Goal: Task Accomplishment & Management: Manage account settings

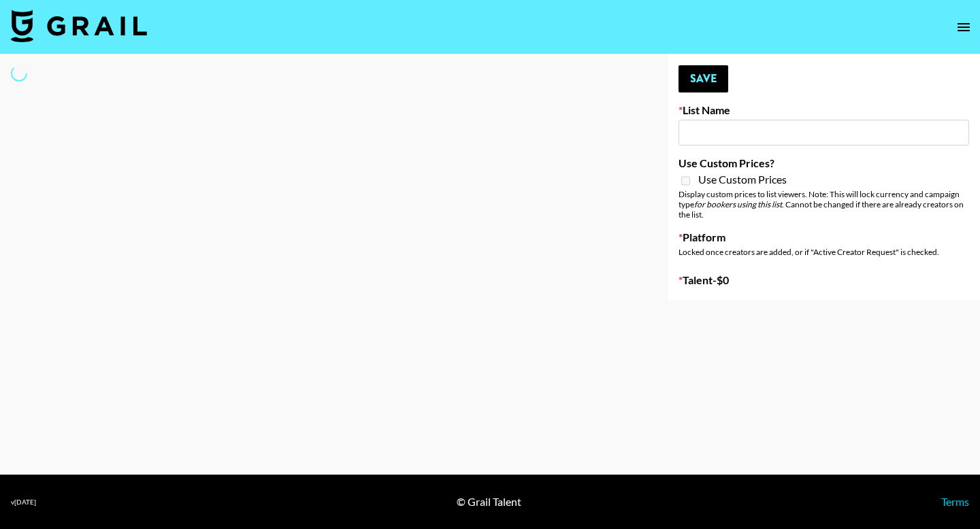
type input "Nickleback - Rockstar IG"
select select "Song"
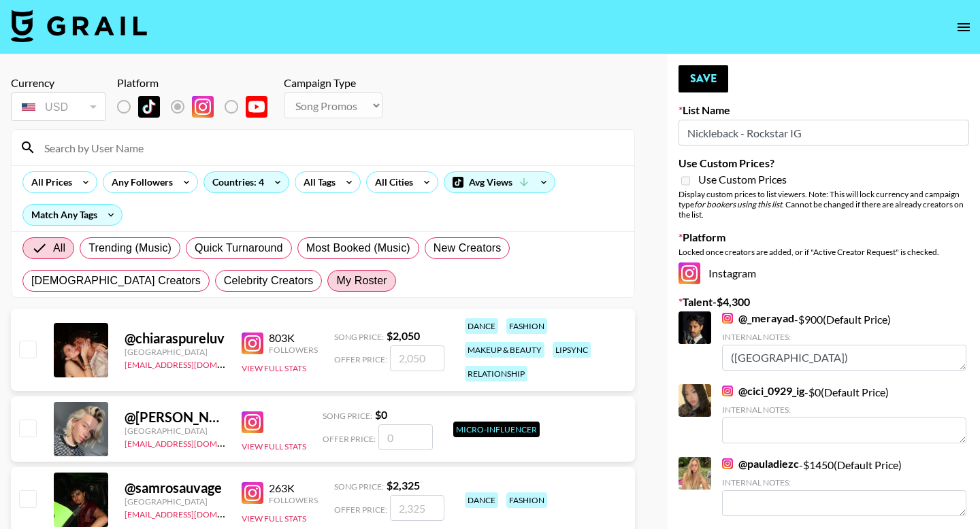
click at [336, 276] on span "My Roster" at bounding box center [361, 281] width 50 height 16
click at [336, 281] on input "My Roster" at bounding box center [336, 281] width 0 height 0
radio input "true"
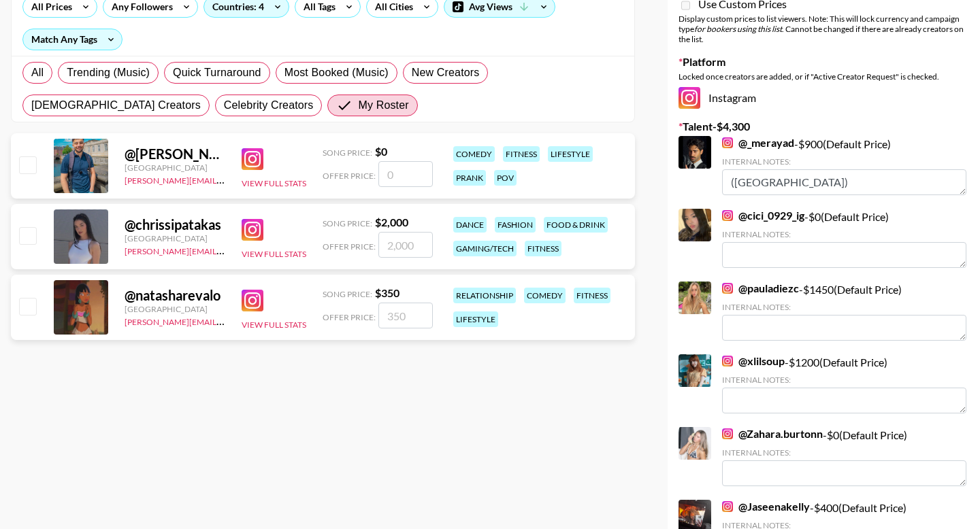
scroll to position [196, 0]
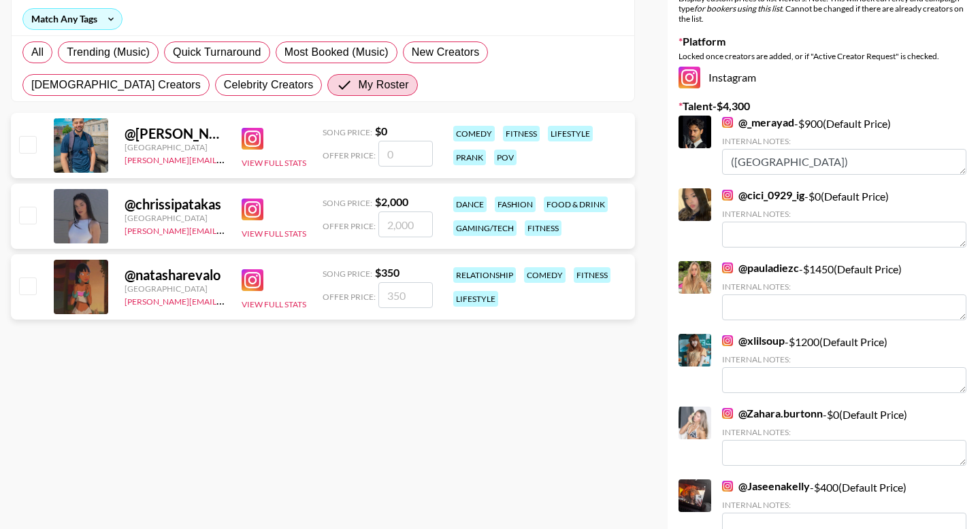
click at [32, 293] on input "checkbox" at bounding box center [27, 286] width 16 height 16
checkbox input "true"
type input "350"
click at [30, 226] on div at bounding box center [26, 216] width 21 height 23
click at [30, 214] on input "checkbox" at bounding box center [27, 215] width 16 height 16
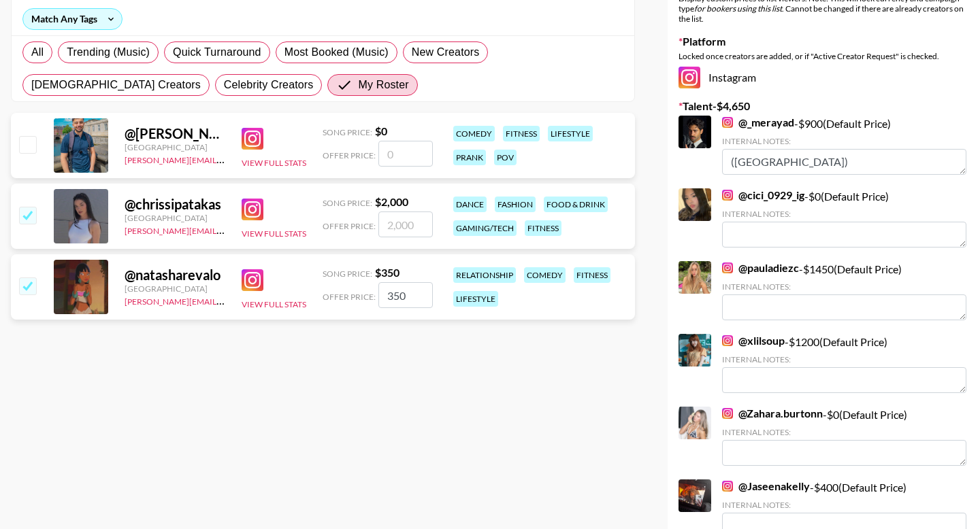
checkbox input "true"
type input "2000"
click at [402, 299] on input "350" at bounding box center [405, 295] width 54 height 26
type input "5"
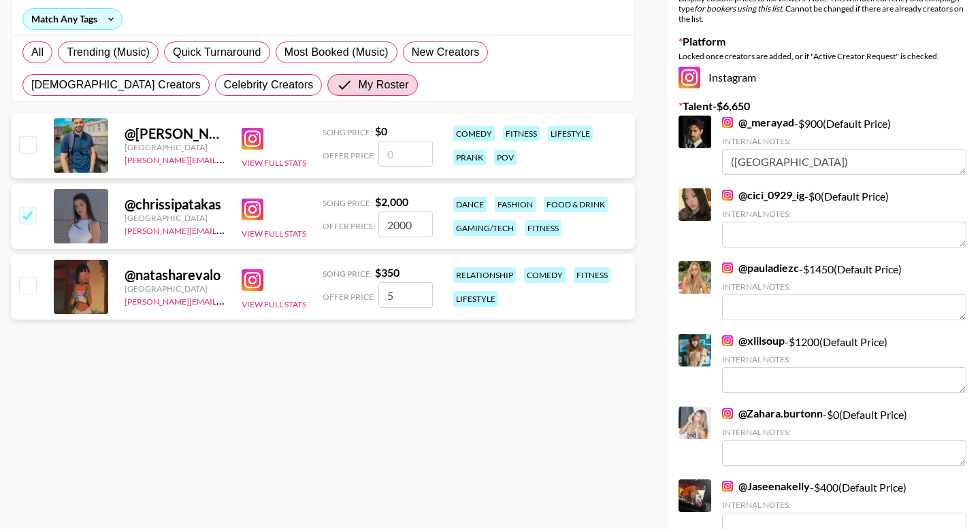
checkbox input "false"
checkbox input "true"
type input "350"
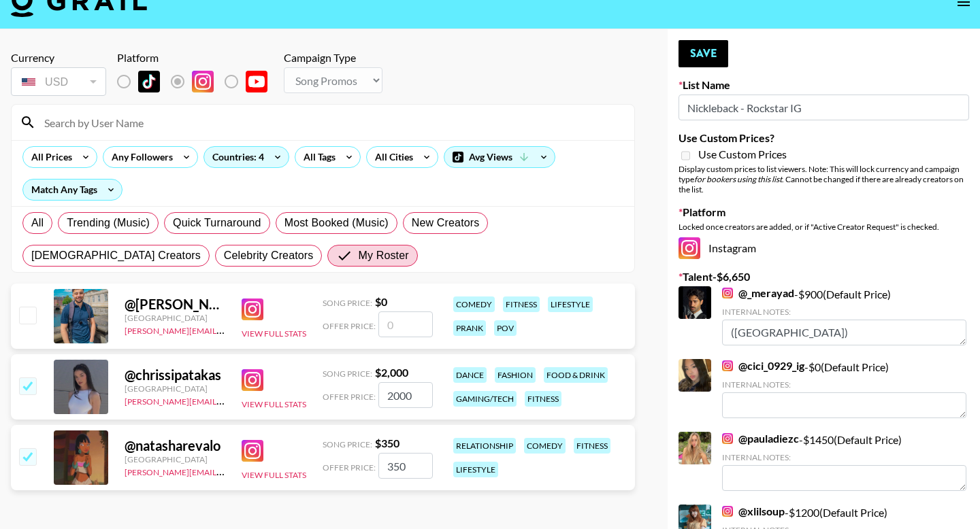
scroll to position [0, 0]
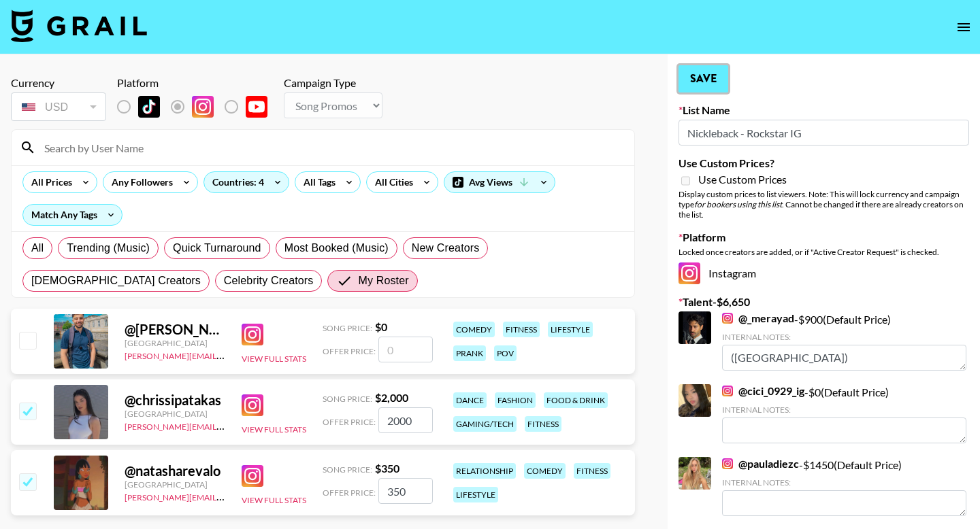
click at [708, 70] on button "Save" at bounding box center [703, 78] width 50 height 27
radio input "true"
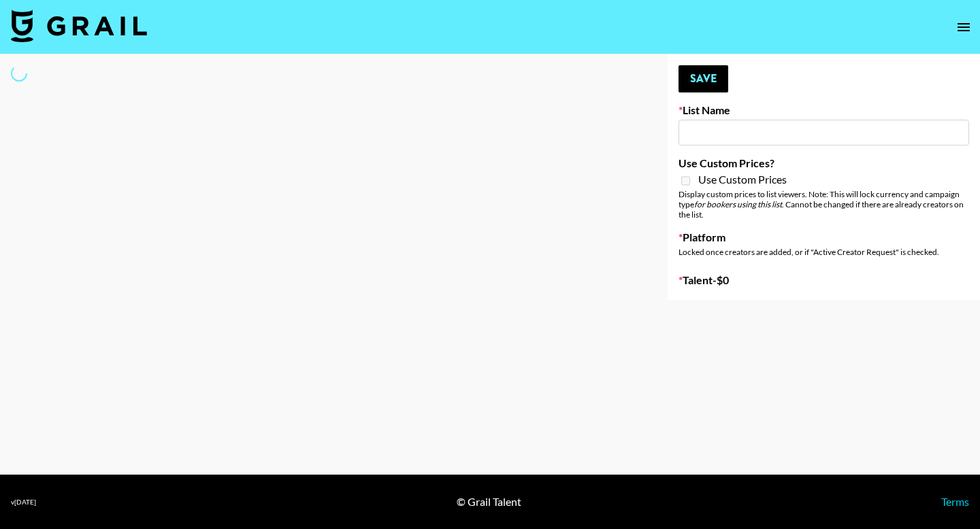
type input "Led Zeppelin - Whole Lotta Love IG"
select select "Song"
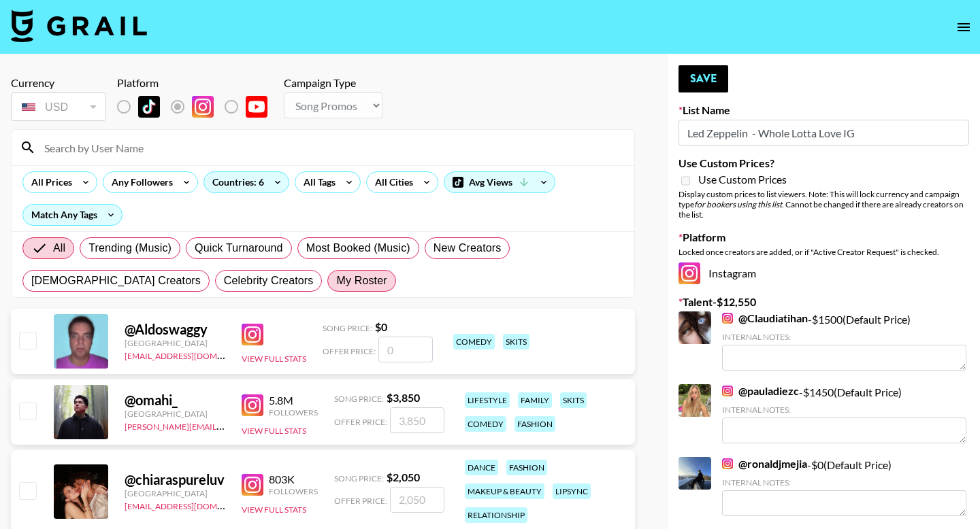
click at [336, 283] on span "My Roster" at bounding box center [361, 281] width 50 height 16
click at [336, 281] on input "My Roster" at bounding box center [336, 281] width 0 height 0
radio input "true"
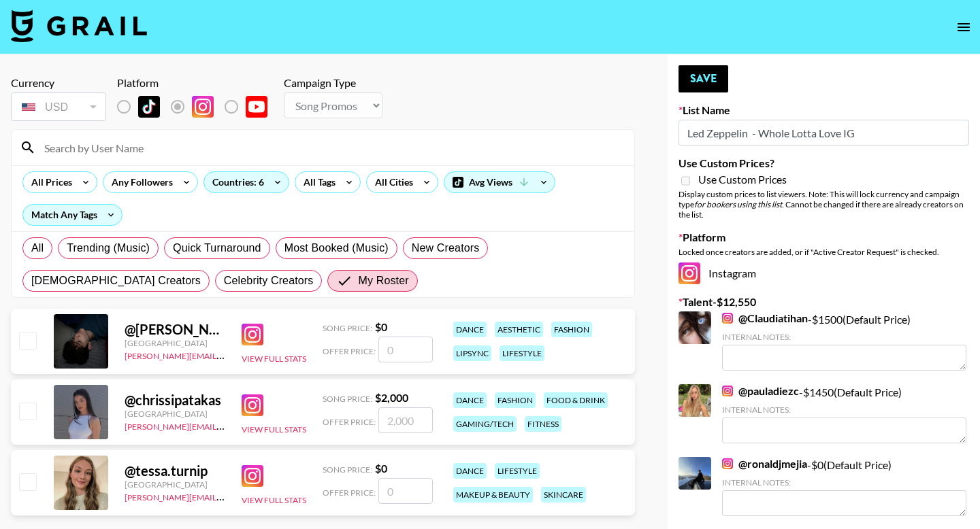
scroll to position [164, 0]
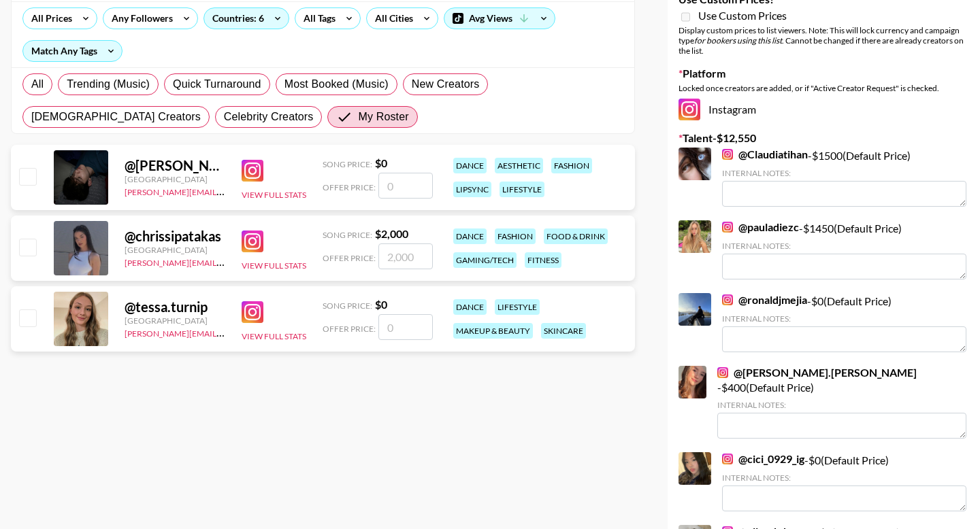
click at [24, 246] on input "checkbox" at bounding box center [27, 247] width 16 height 16
checkbox input "true"
type input "2000"
click at [408, 326] on input "number" at bounding box center [405, 327] width 54 height 26
checkbox input "true"
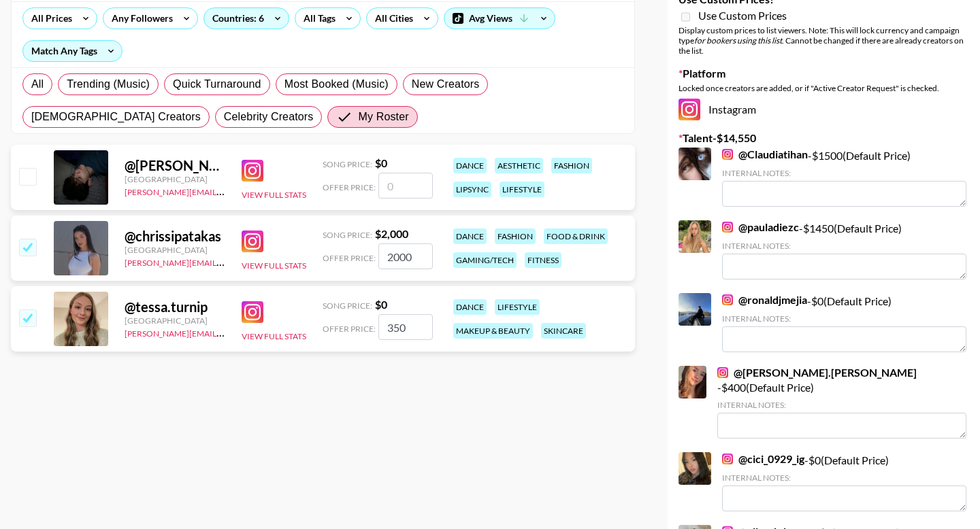
scroll to position [0, 0]
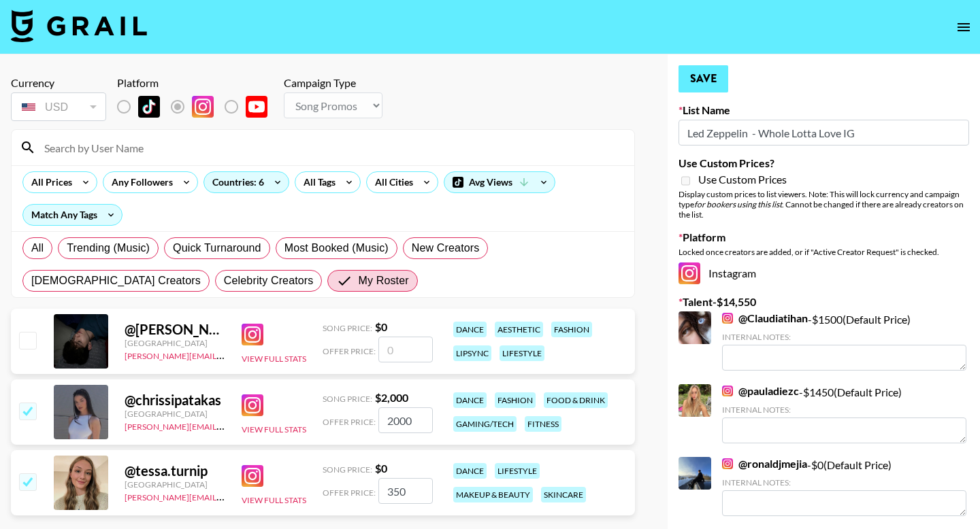
type input "350"
click at [714, 80] on button "Save" at bounding box center [703, 78] width 50 height 27
radio input "true"
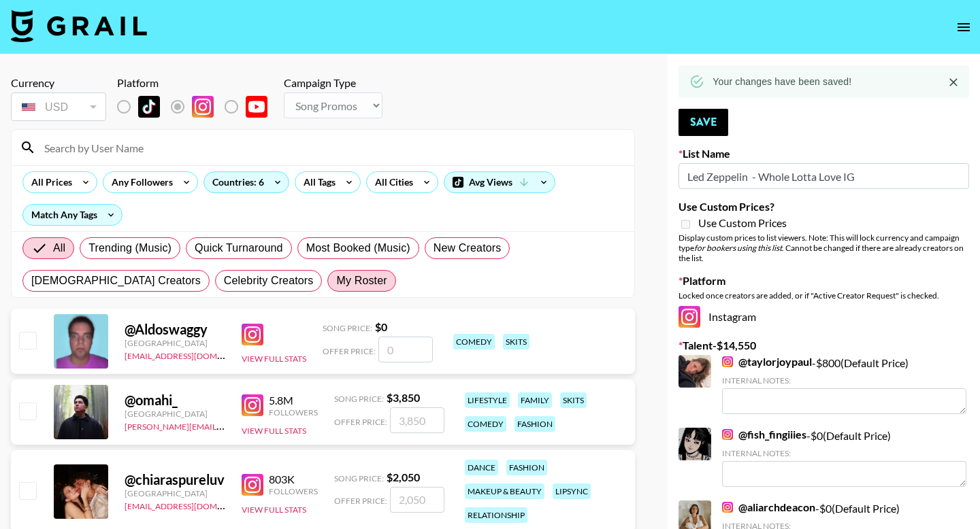
click at [336, 286] on span "My Roster" at bounding box center [361, 281] width 50 height 16
click at [336, 281] on input "My Roster" at bounding box center [336, 281] width 0 height 0
radio input "true"
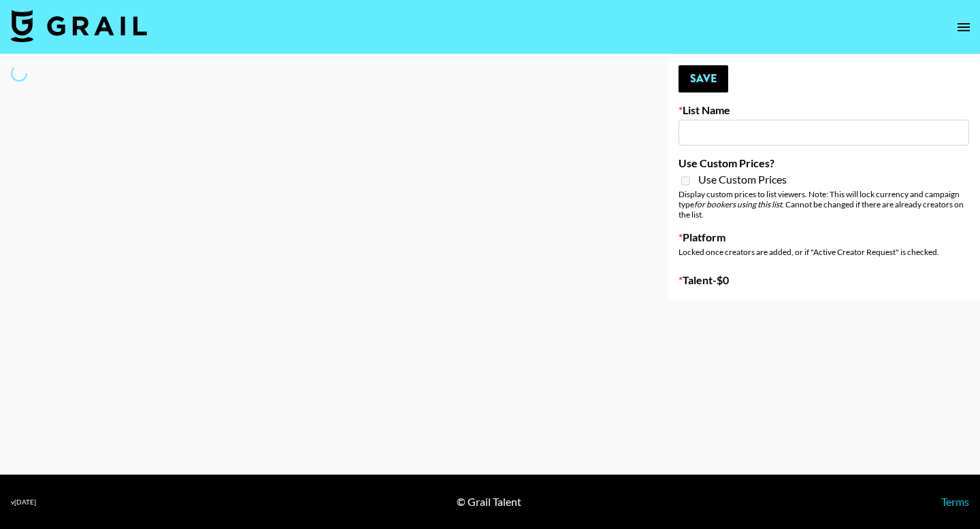
type input "The Smiths - Heaven Knows I’m Miserable Now"
select select "Song"
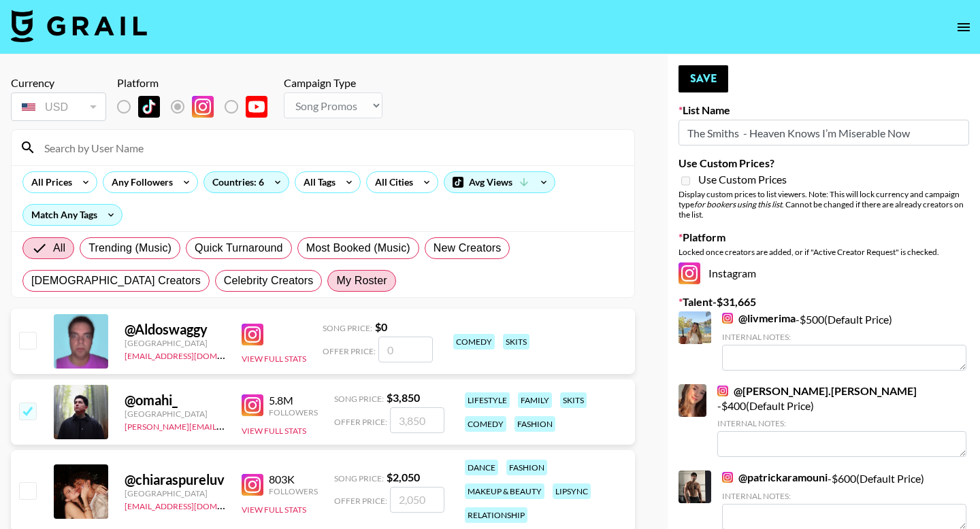
click at [336, 278] on span "My Roster" at bounding box center [361, 281] width 50 height 16
click at [336, 281] on input "My Roster" at bounding box center [336, 281] width 0 height 0
radio input "true"
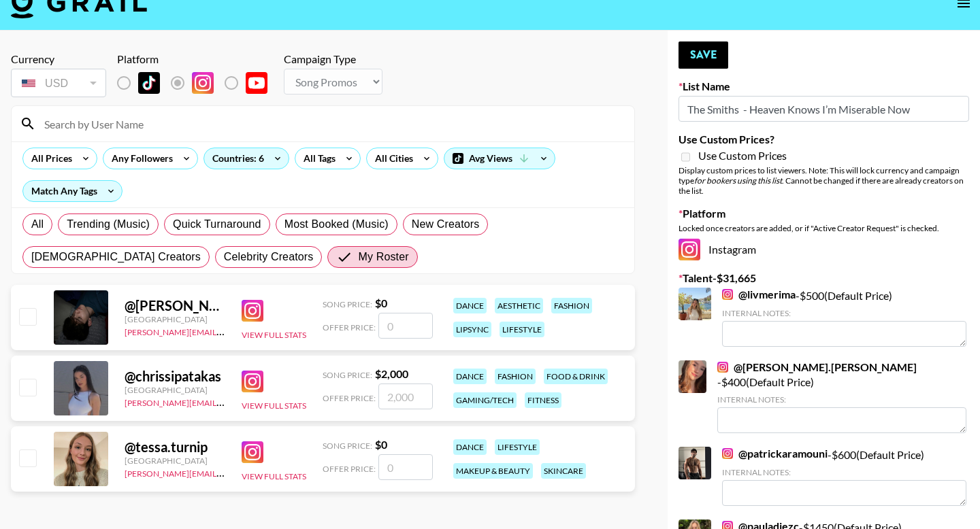
scroll to position [123, 0]
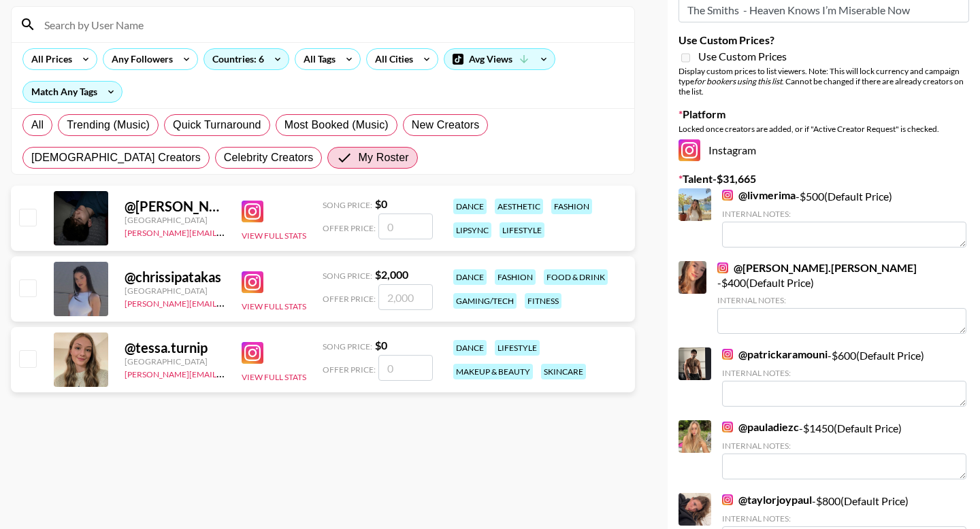
click at [35, 292] on input "checkbox" at bounding box center [27, 288] width 16 height 16
checkbox input "true"
type input "2000"
click at [414, 369] on input "number" at bounding box center [405, 368] width 54 height 26
checkbox input "true"
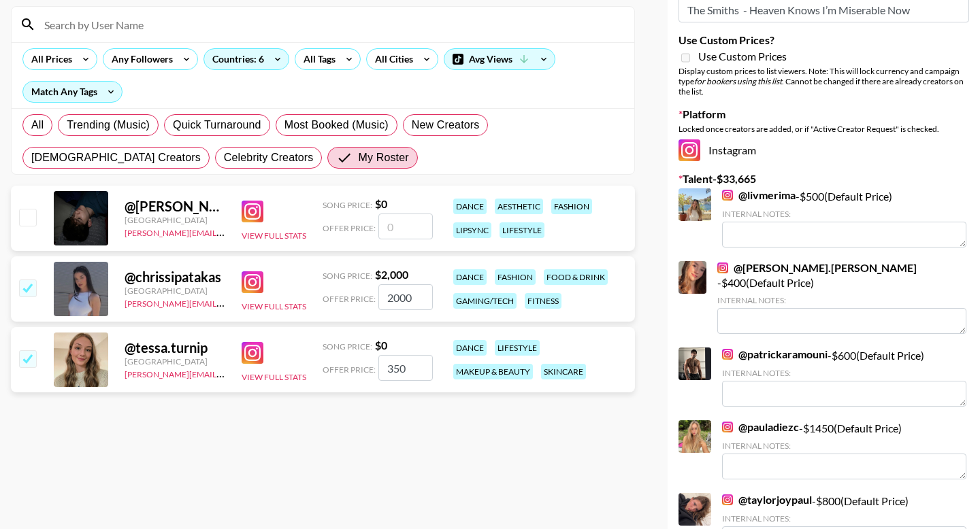
type input "350"
click at [401, 225] on input "number" at bounding box center [405, 227] width 54 height 26
checkbox input "true"
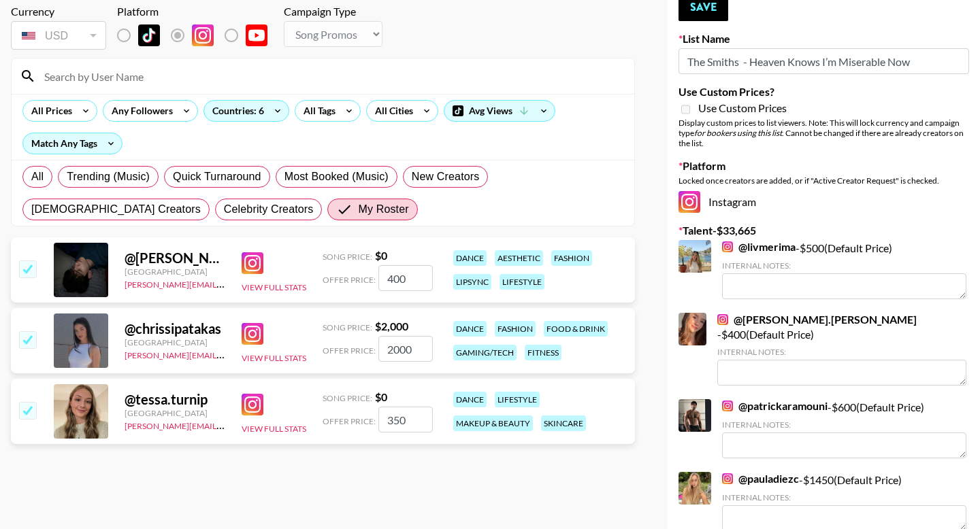
scroll to position [0, 0]
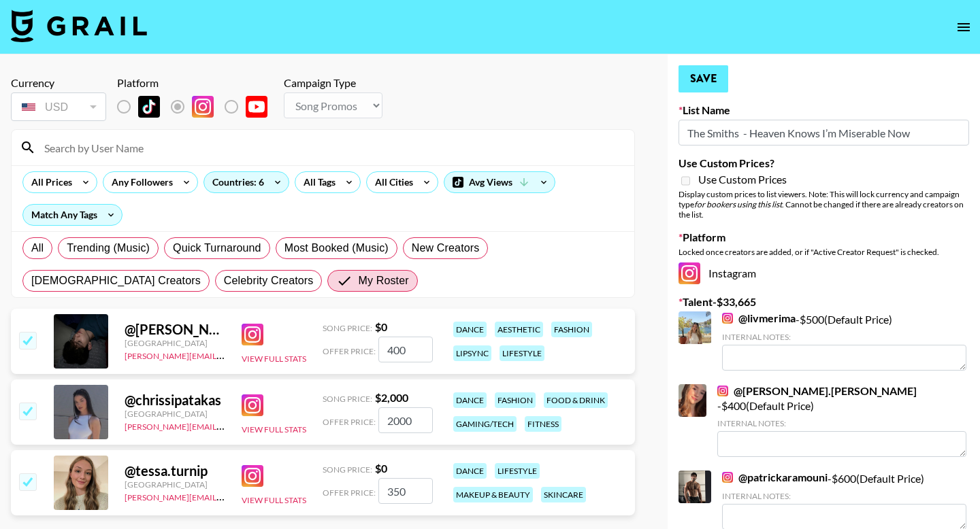
type input "400"
click at [712, 87] on button "Save" at bounding box center [703, 78] width 50 height 27
radio input "true"
